Goal: Task Accomplishment & Management: Manage account settings

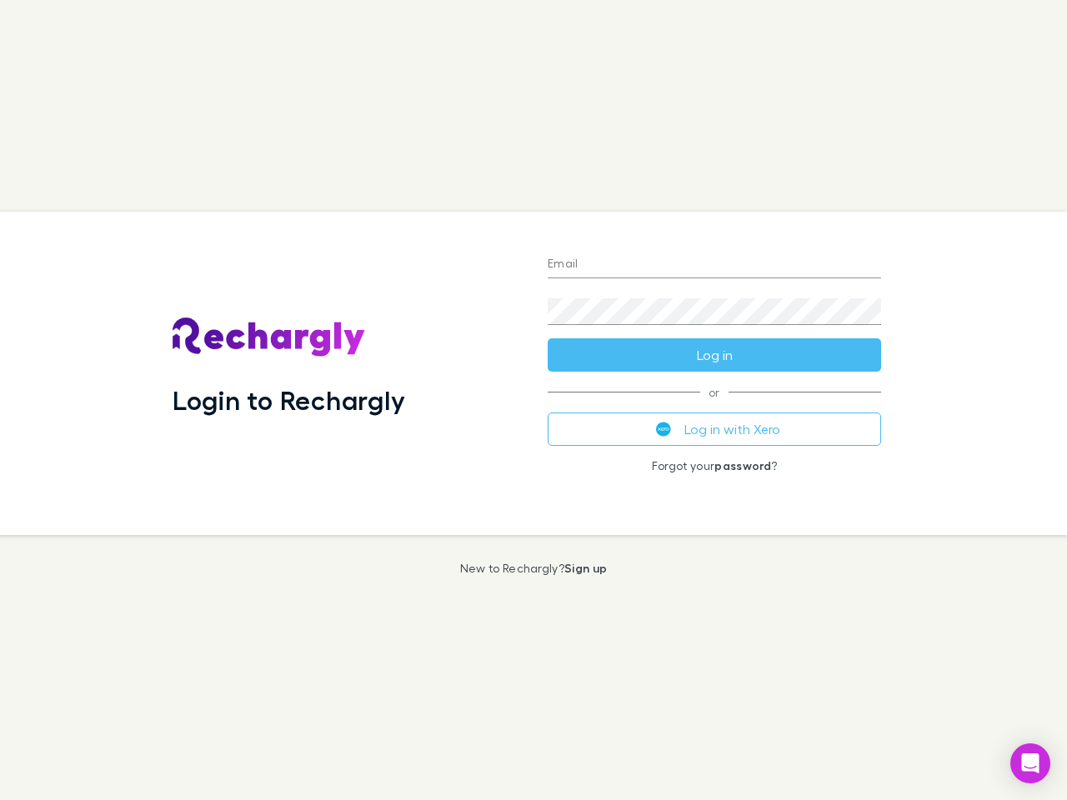
click at [534, 400] on div "Login to Rechargly" at bounding box center [346, 373] width 375 height 323
click at [714, 265] on input "Email" at bounding box center [714, 265] width 333 height 27
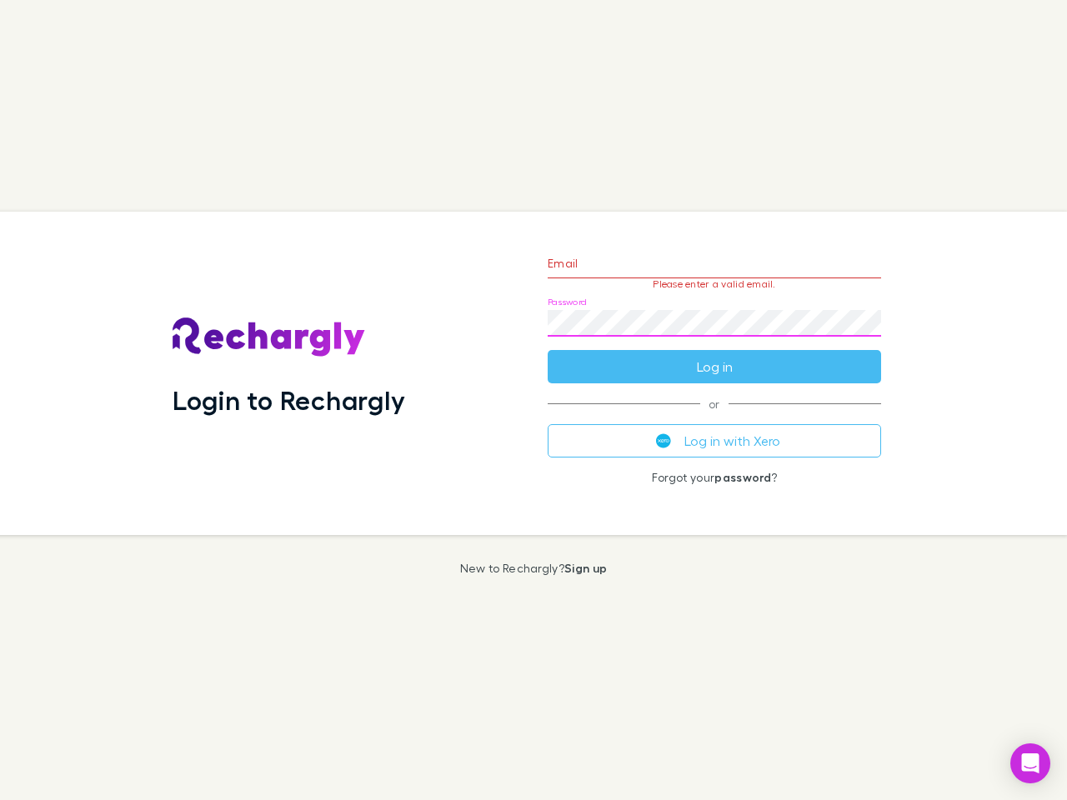
click at [714, 355] on form "Email Please enter a valid email. Password Log in" at bounding box center [714, 310] width 333 height 145
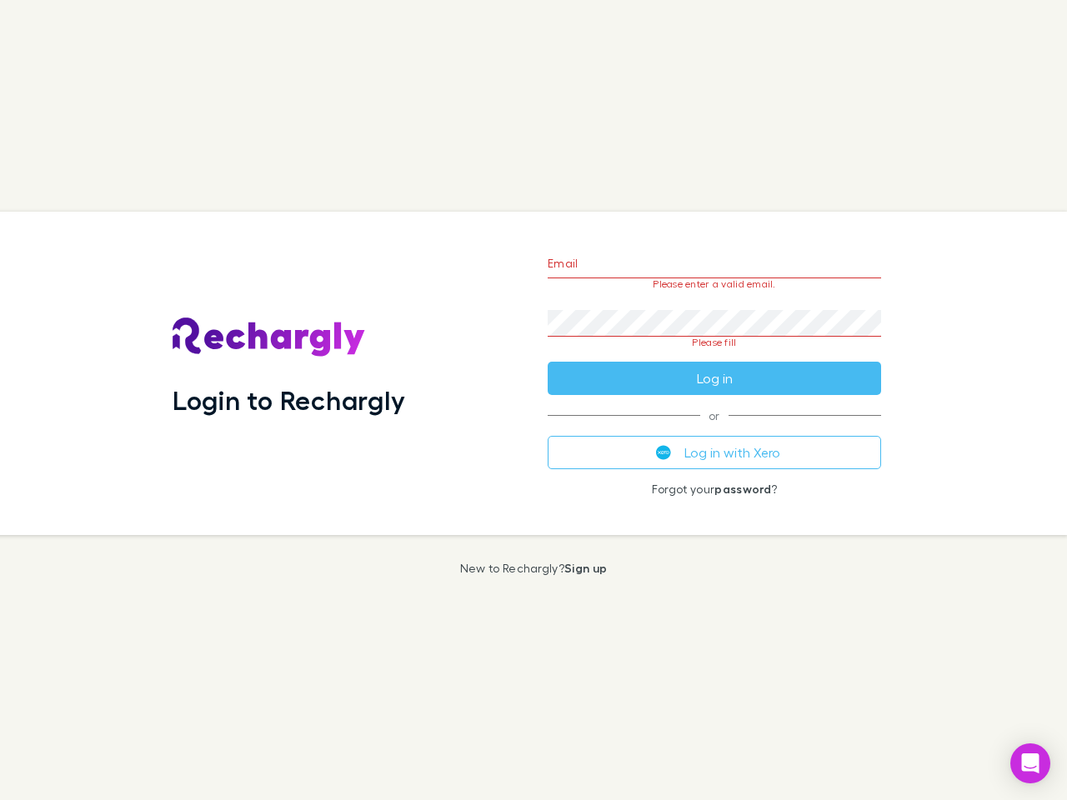
click at [714, 429] on div "Email Please enter a valid email. Password Please fill Log in or Log in with Xe…" at bounding box center [714, 373] width 360 height 323
click at [1030, 764] on icon "Open Intercom Messenger" at bounding box center [1031, 764] width 18 height 20
